Goal: Information Seeking & Learning: Stay updated

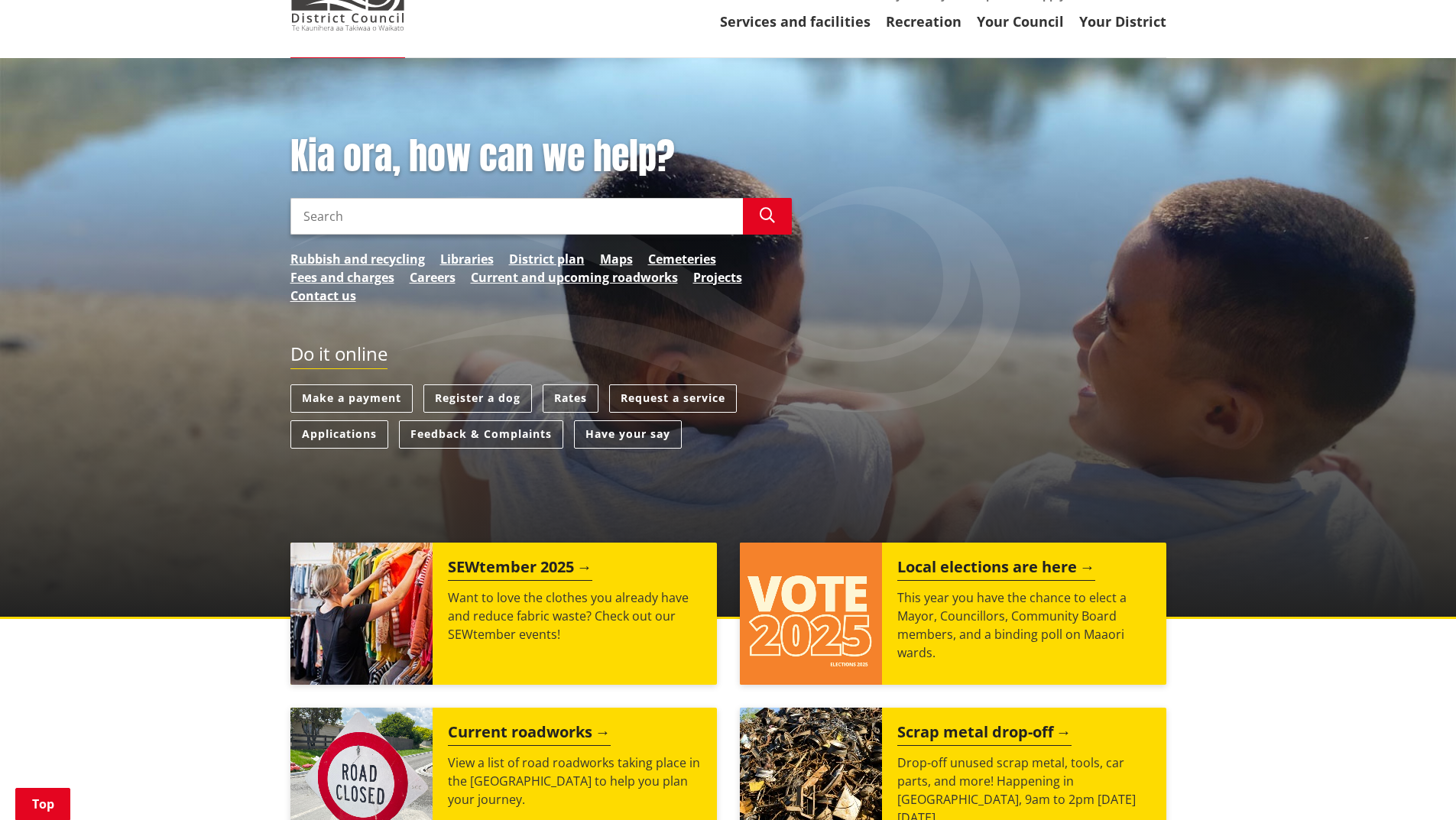
scroll to position [383, 0]
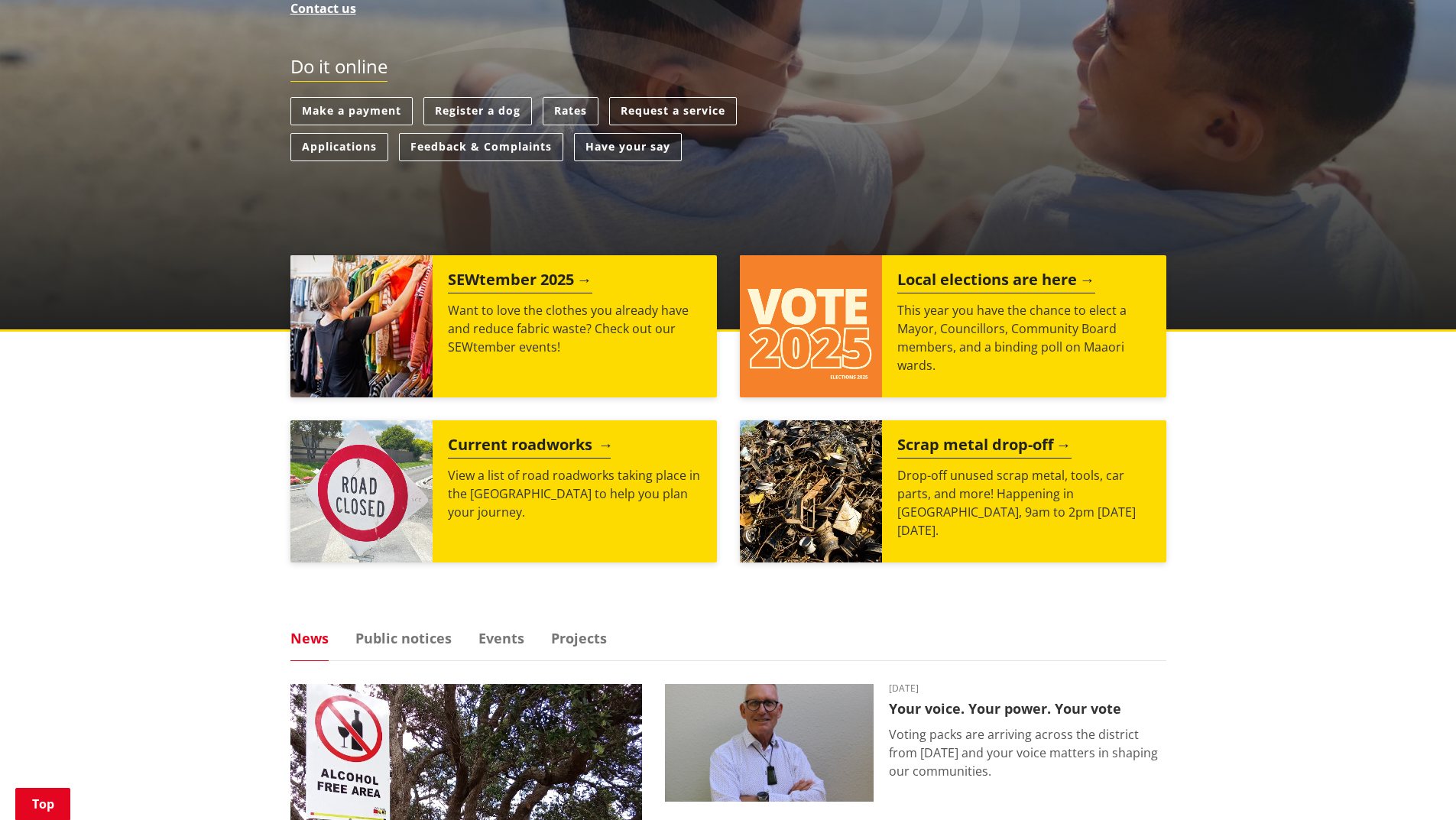
click at [545, 438] on h2 "Current roadworks" at bounding box center [529, 446] width 163 height 23
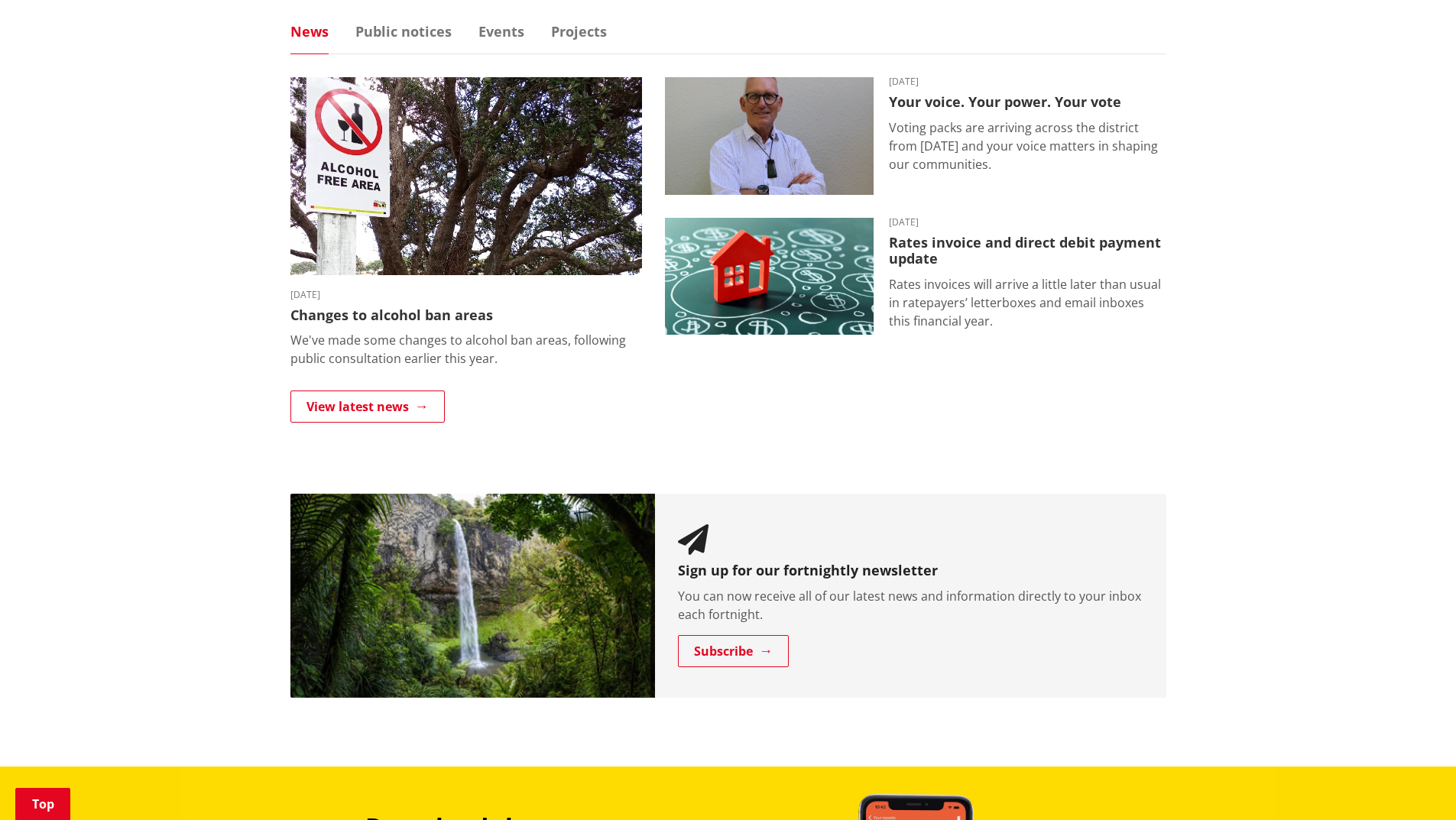
scroll to position [841, 0]
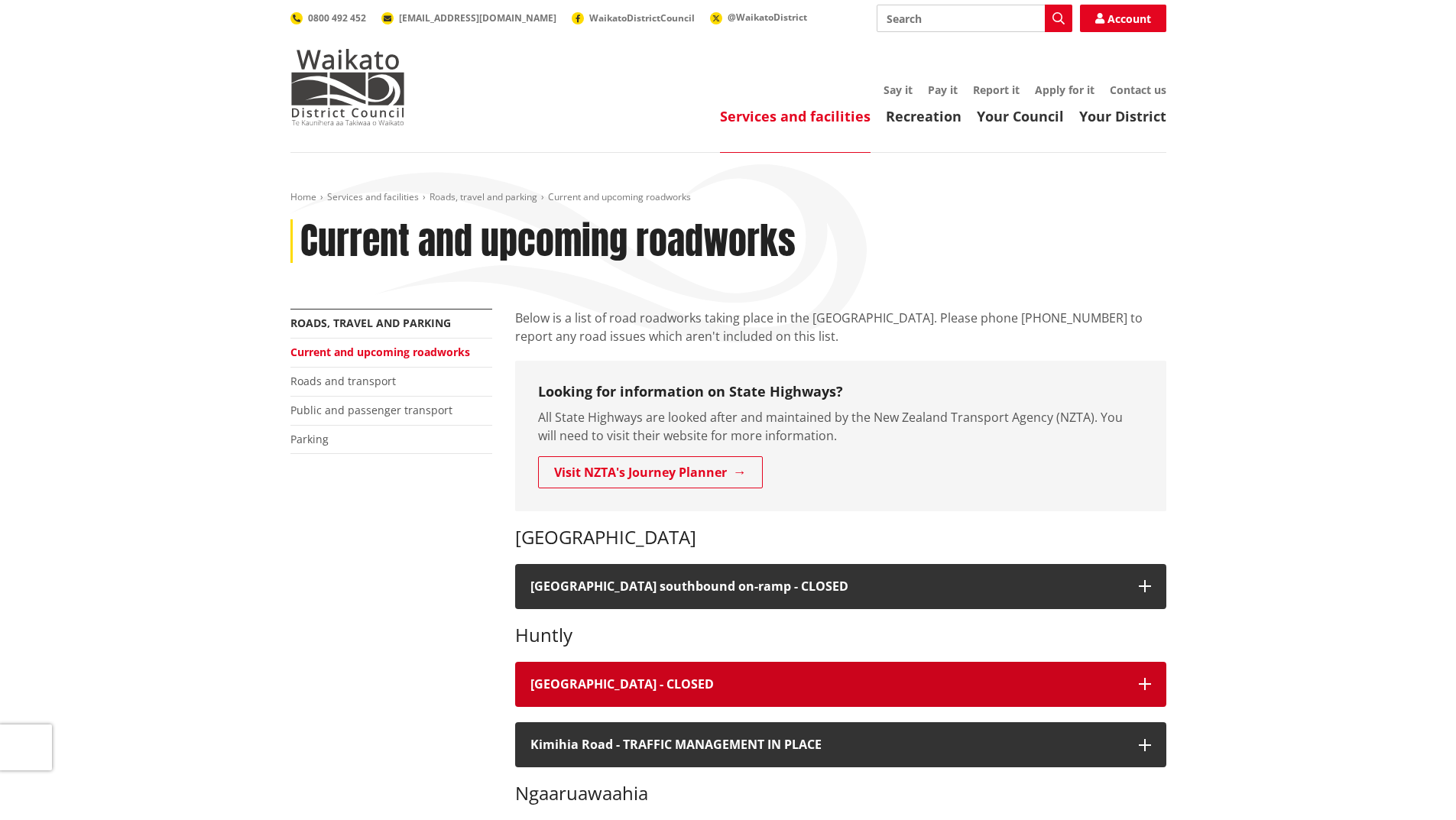
click at [985, 685] on h4 "Great South Road - CLOSED" at bounding box center [827, 685] width 593 height 15
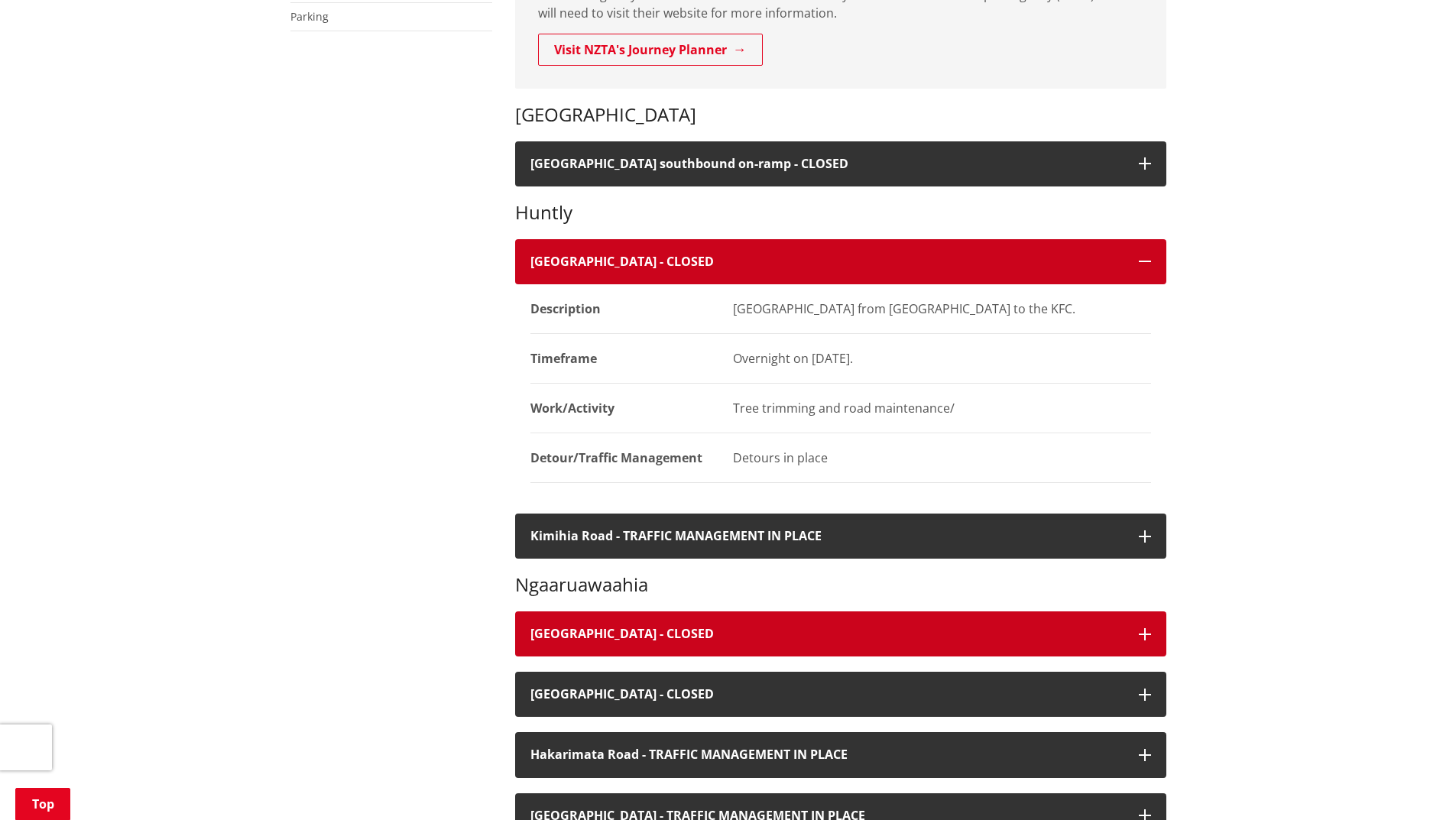
scroll to position [459, 0]
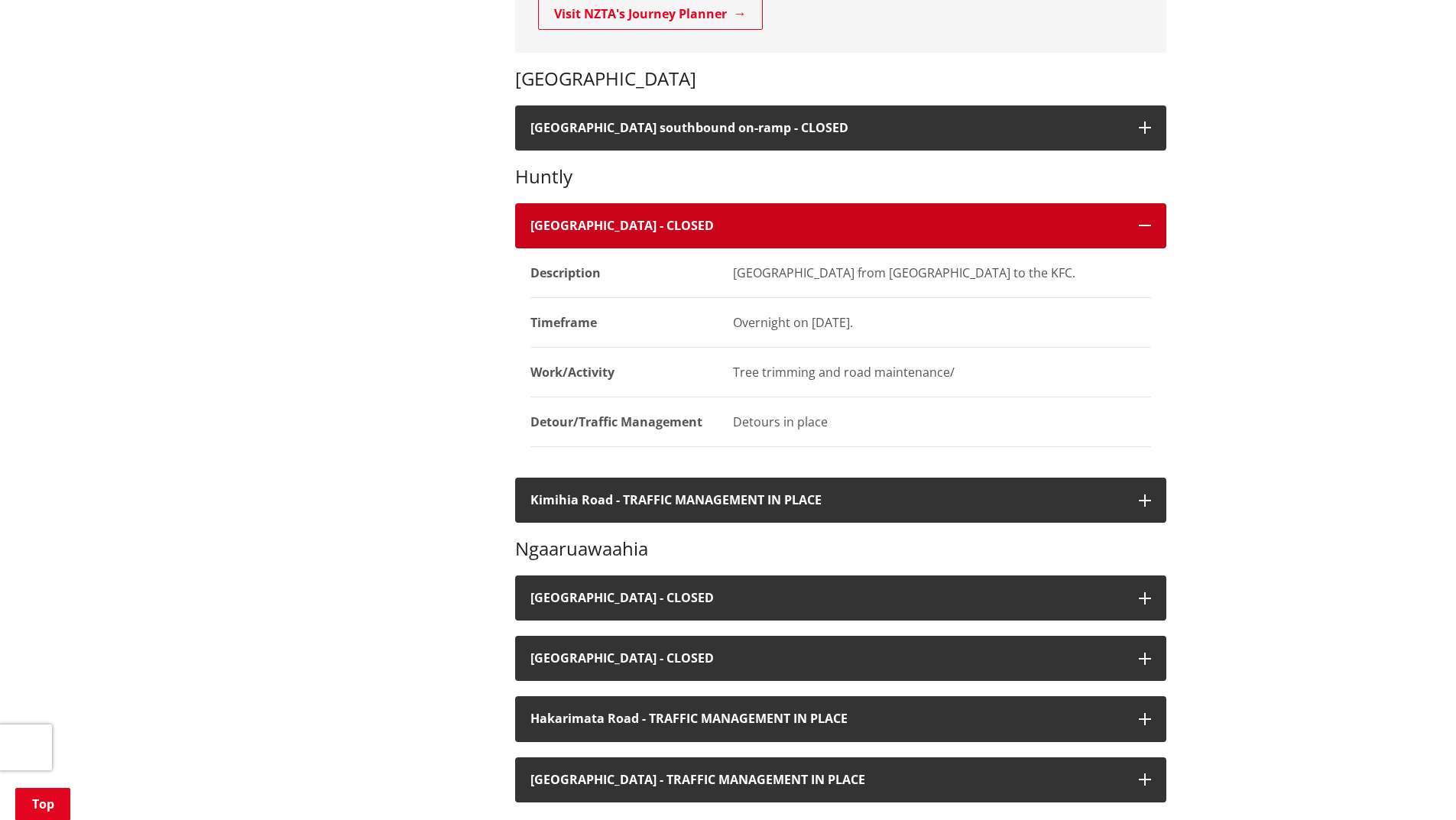
click at [1140, 227] on icon "button" at bounding box center [1144, 226] width 12 height 12
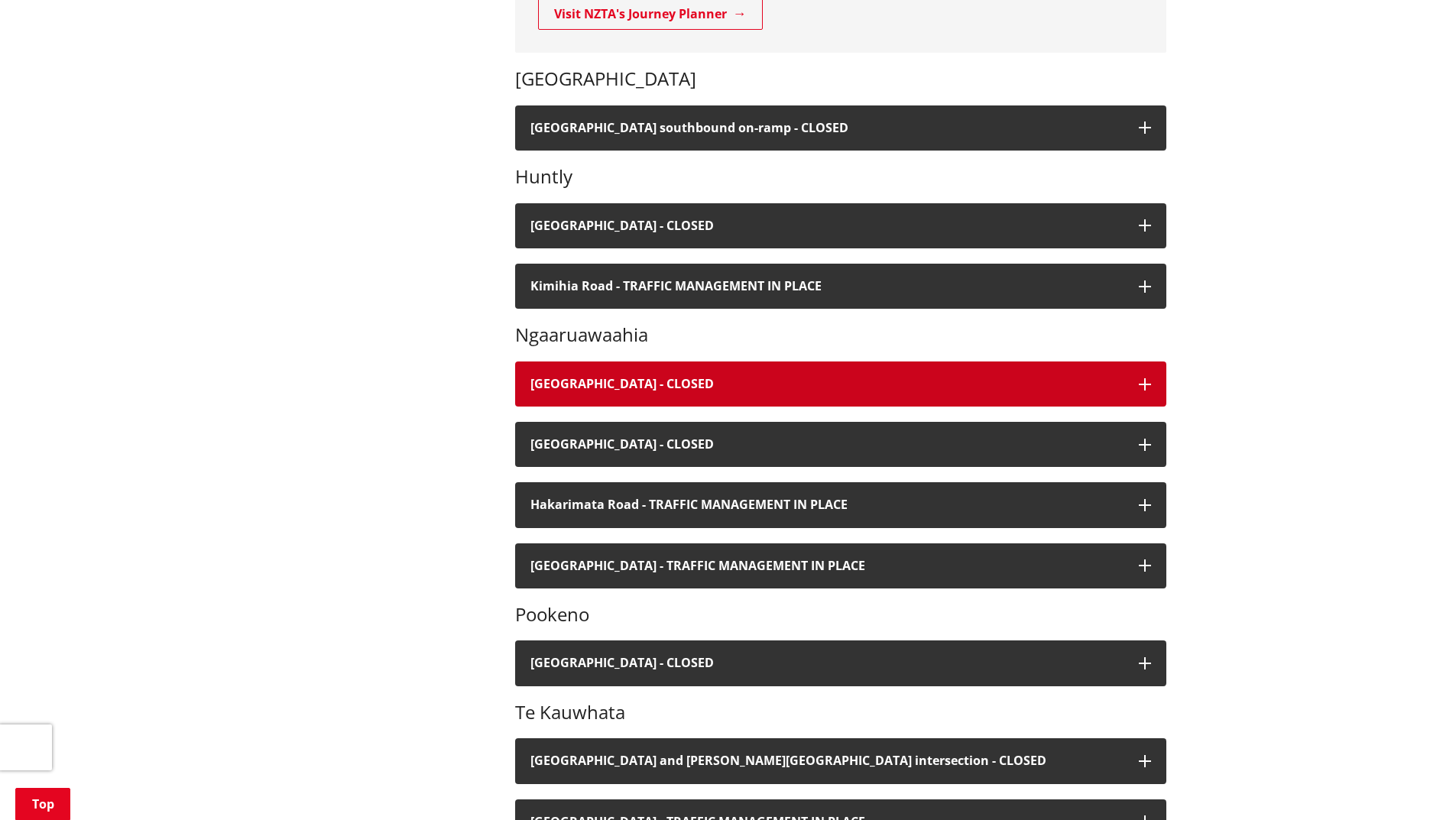
click at [690, 390] on h4 "Hakarimata Road - CLOSED" at bounding box center [827, 384] width 593 height 15
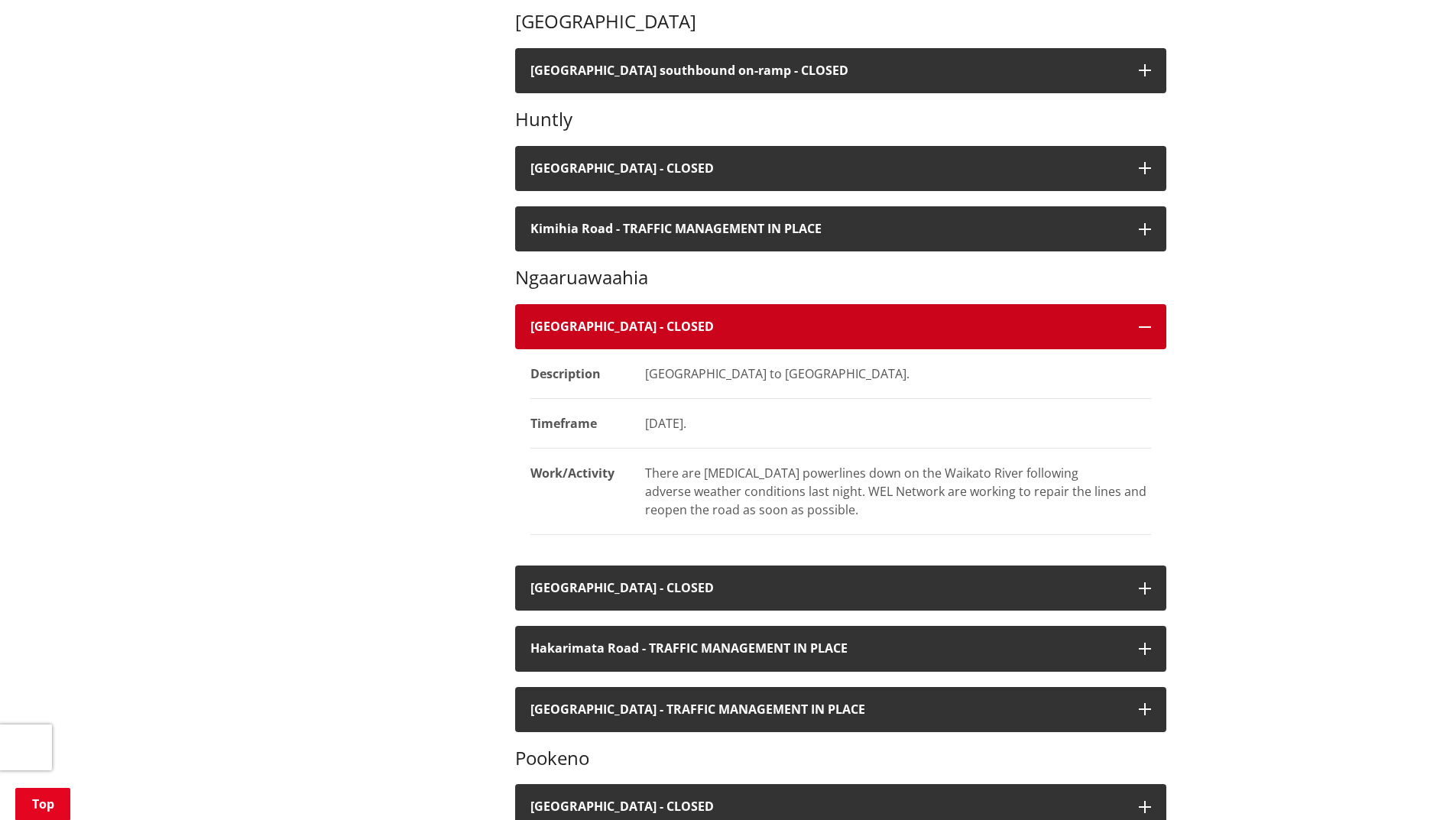
scroll to position [612, 0]
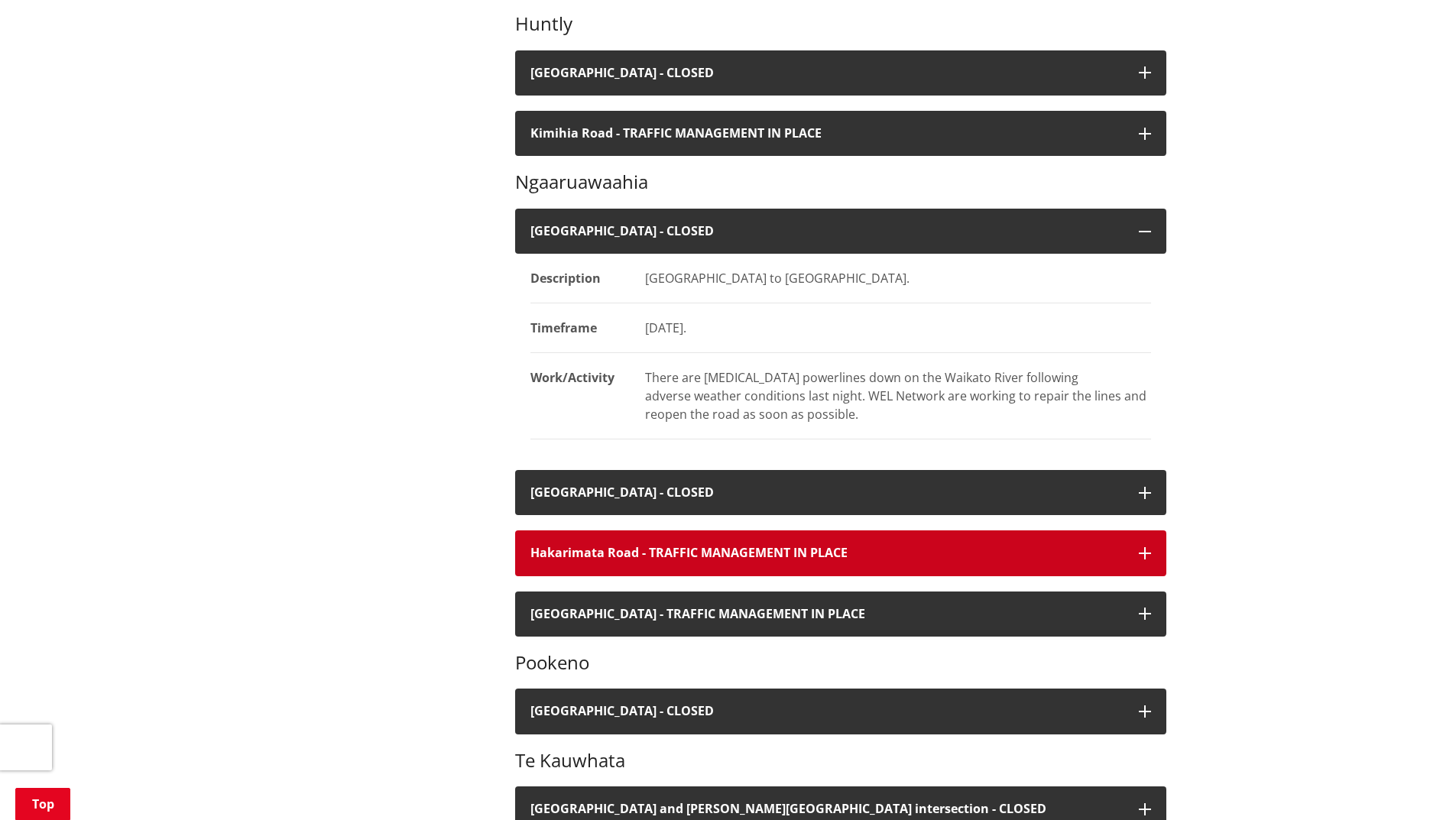
click at [1146, 550] on icon "button" at bounding box center [1144, 553] width 12 height 12
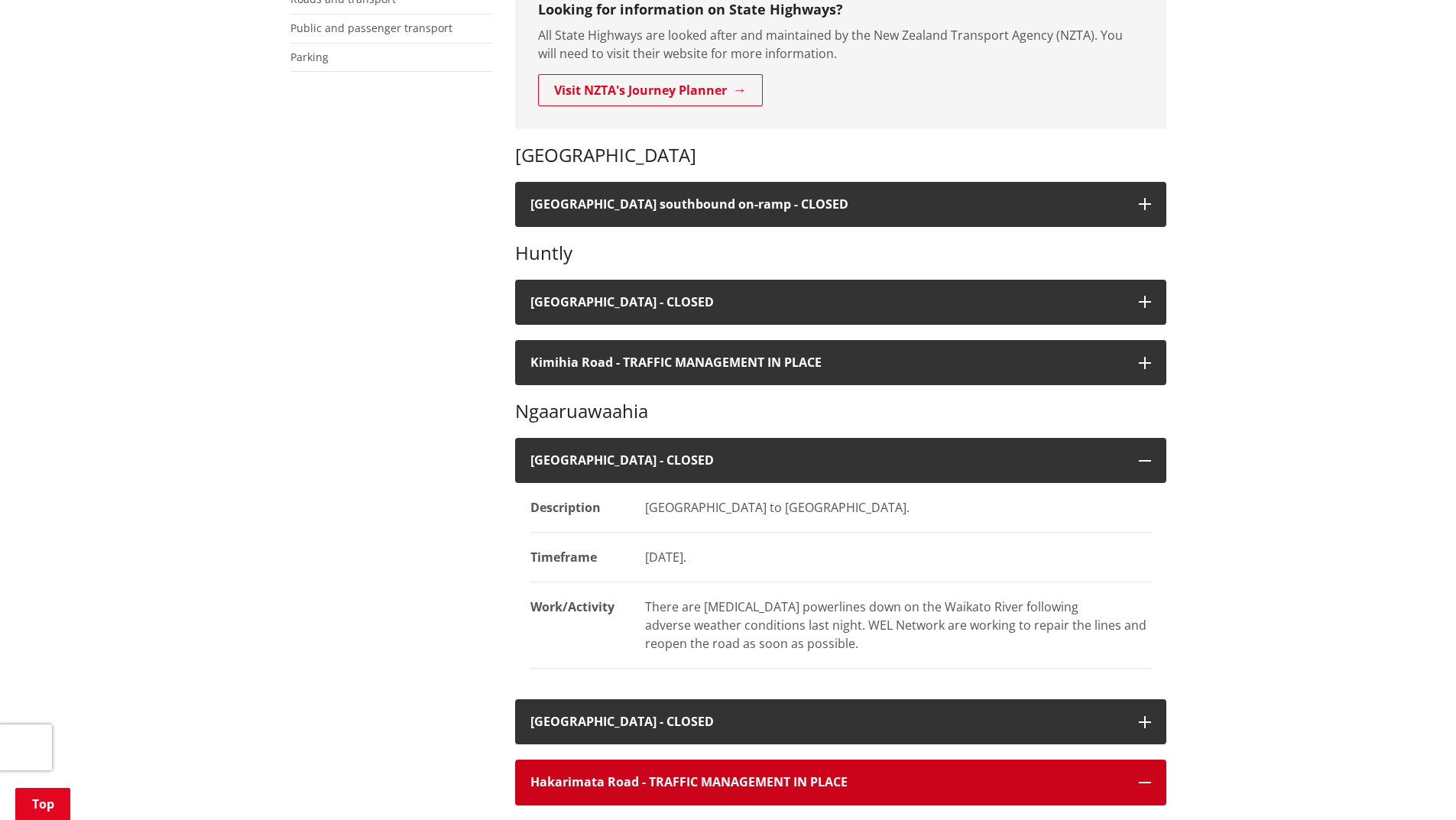
scroll to position [306, 0]
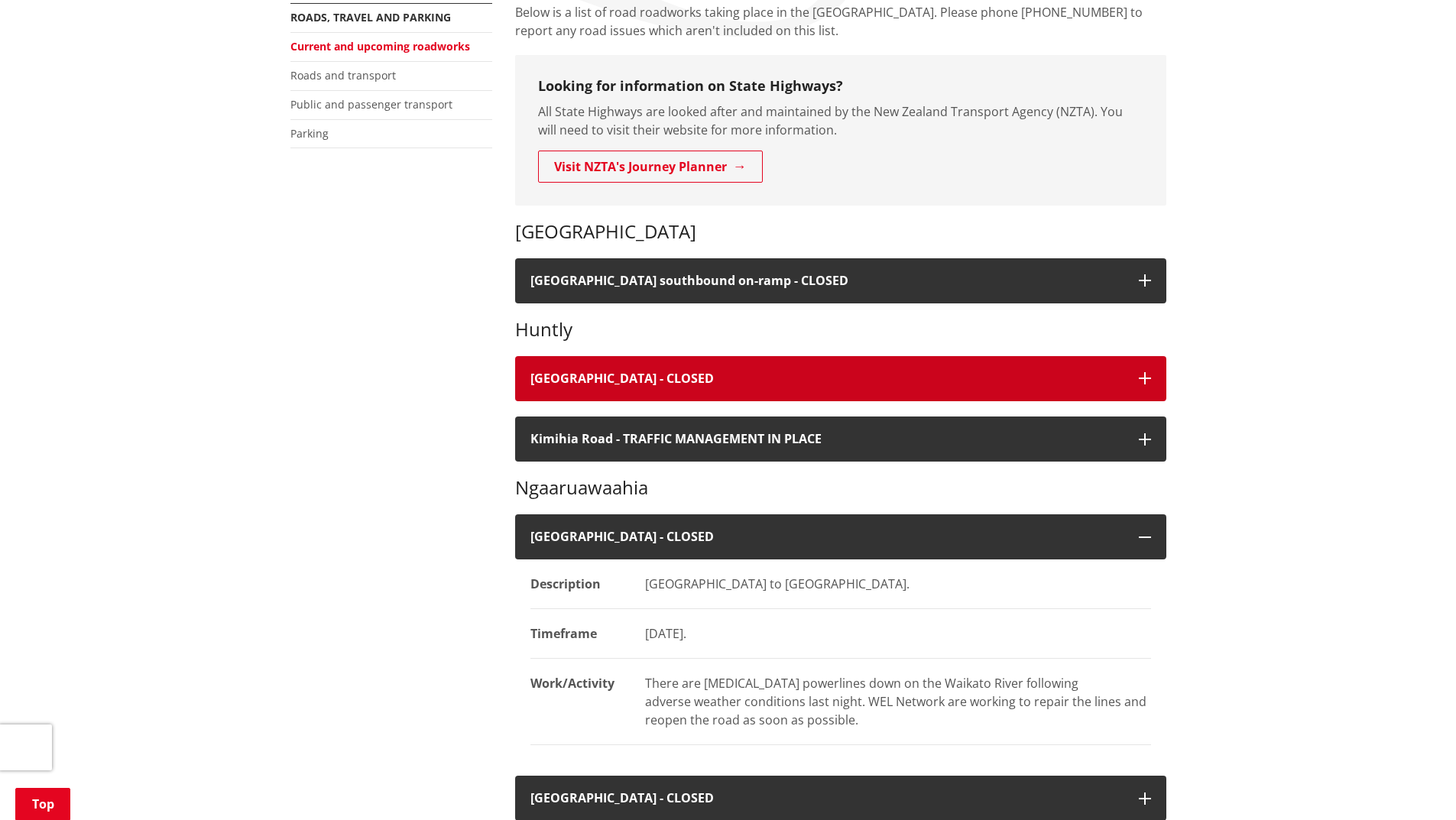
click at [1141, 380] on icon "button" at bounding box center [1144, 379] width 12 height 12
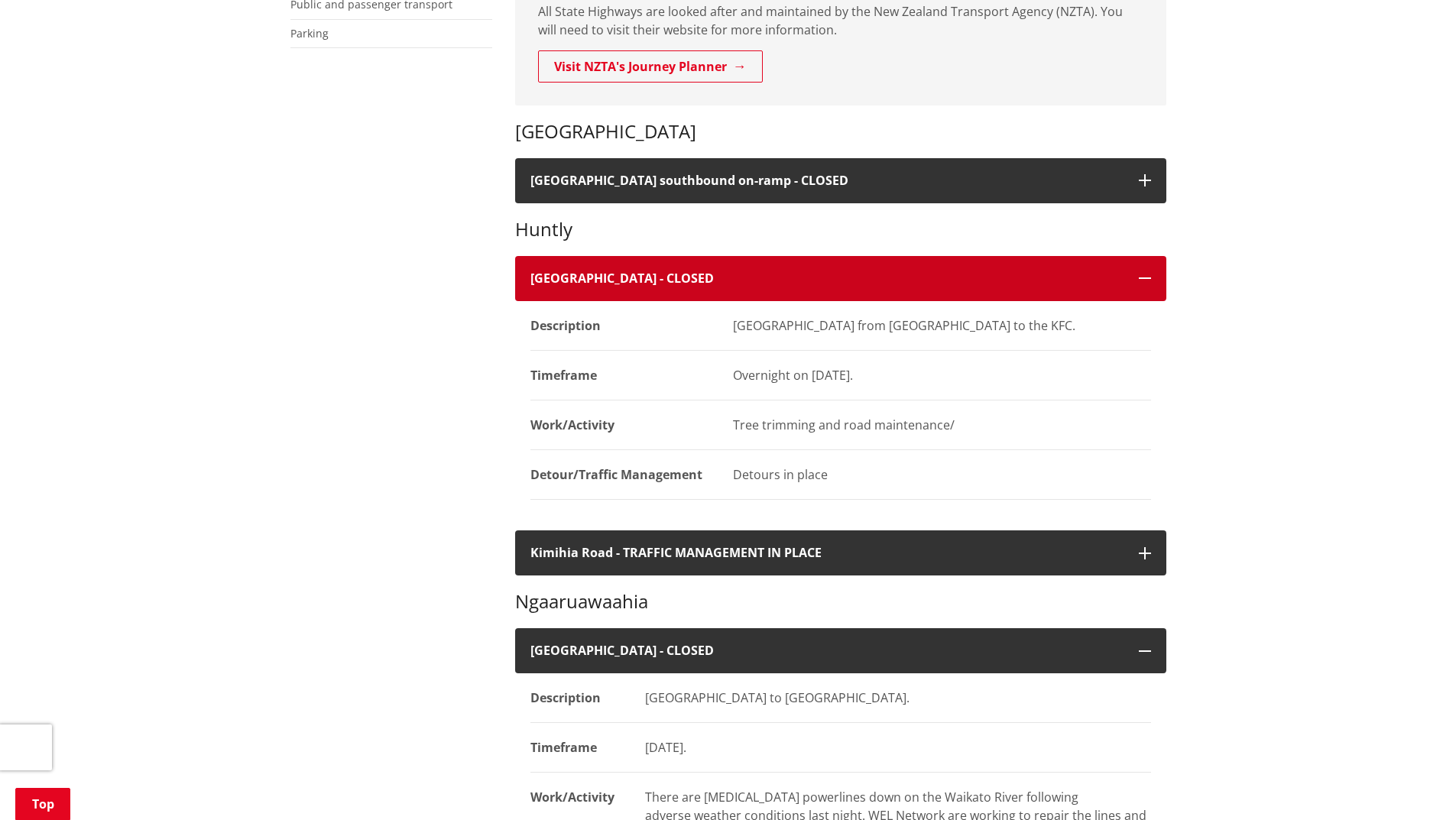
scroll to position [383, 0]
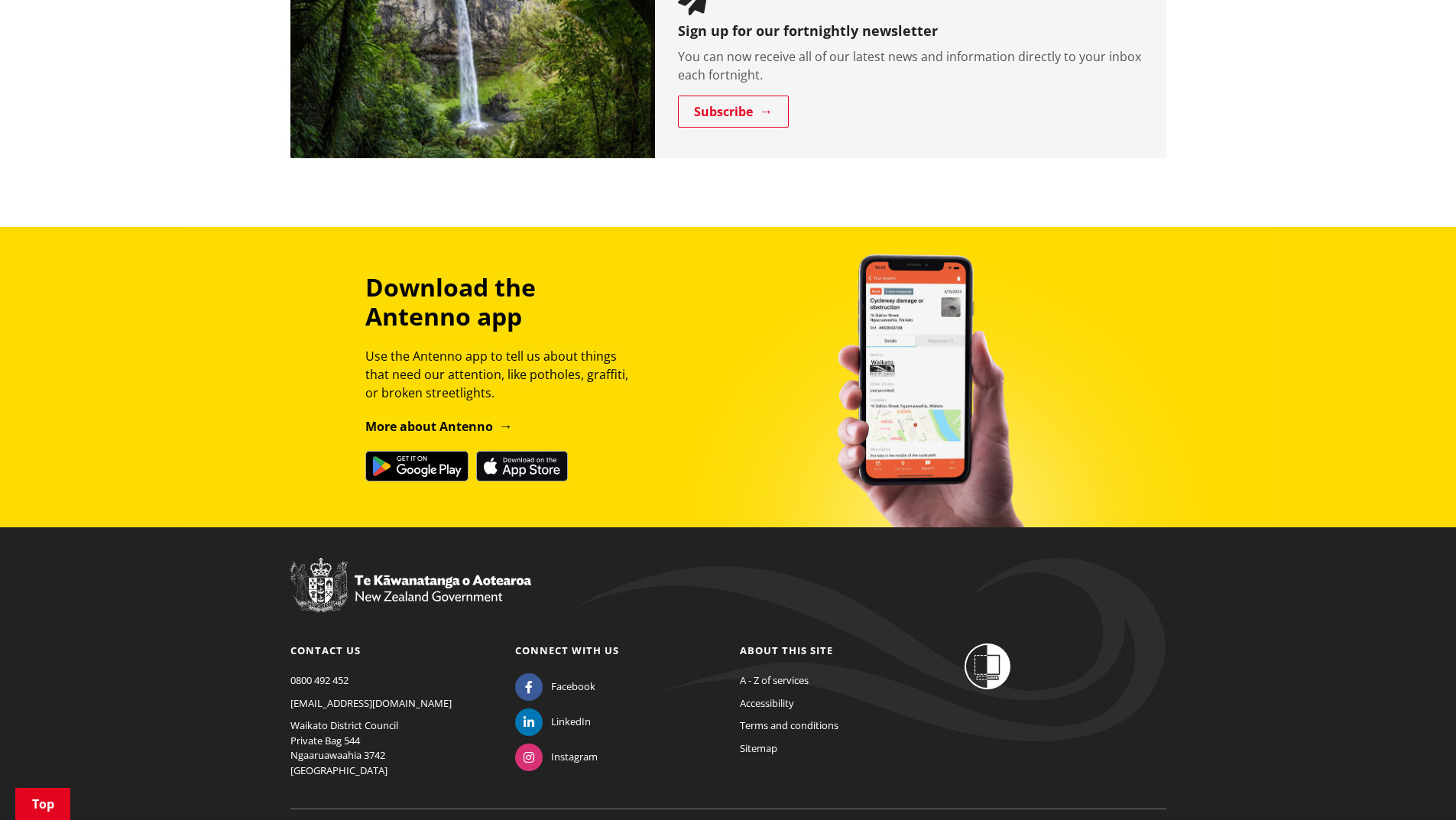
scroll to position [1610, 0]
